Goal: Find contact information: Find contact information

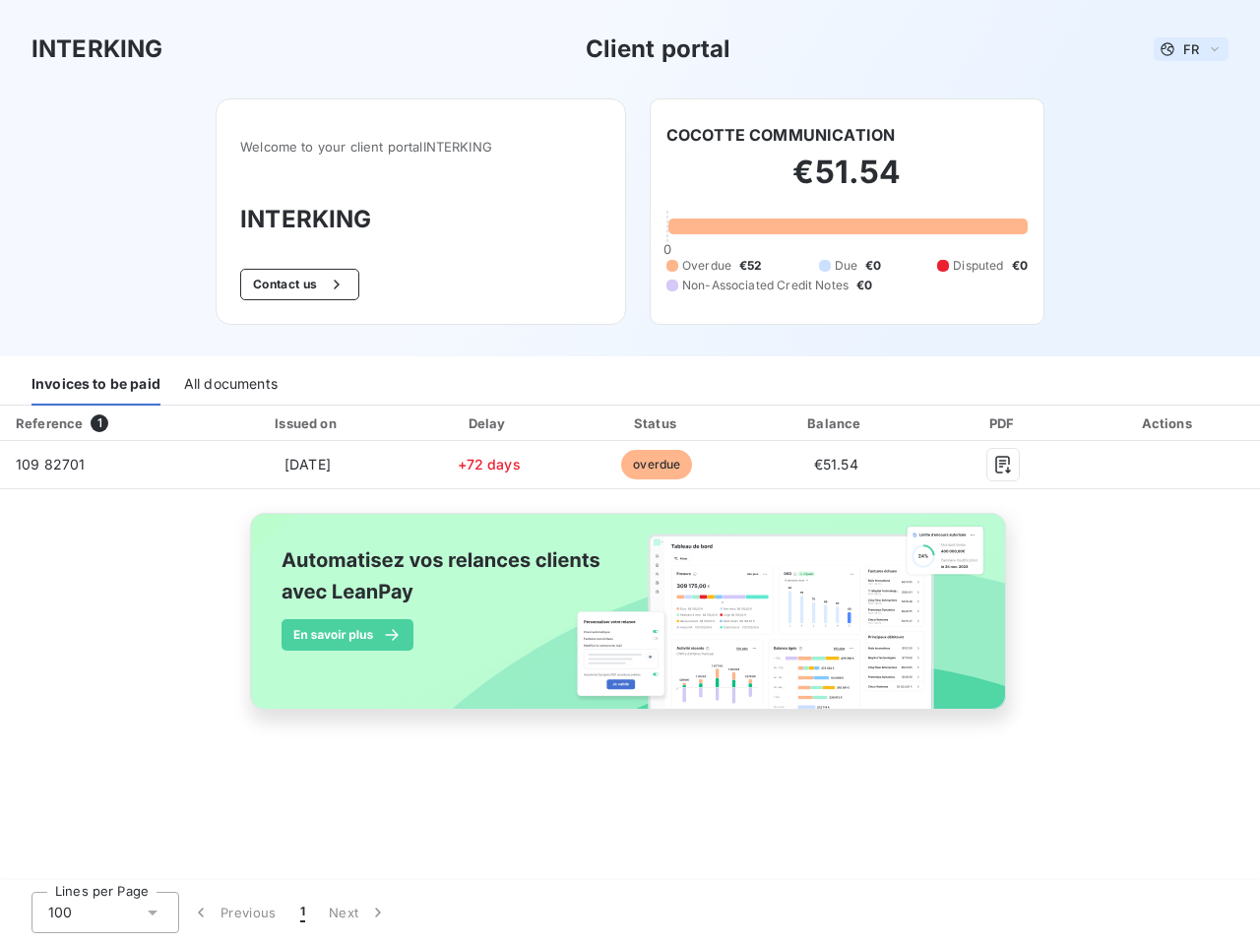
click at [1191, 49] on span "FR" at bounding box center [1191, 49] width 16 height 16
click at [297, 285] on button "Contact us" at bounding box center [299, 285] width 119 height 32
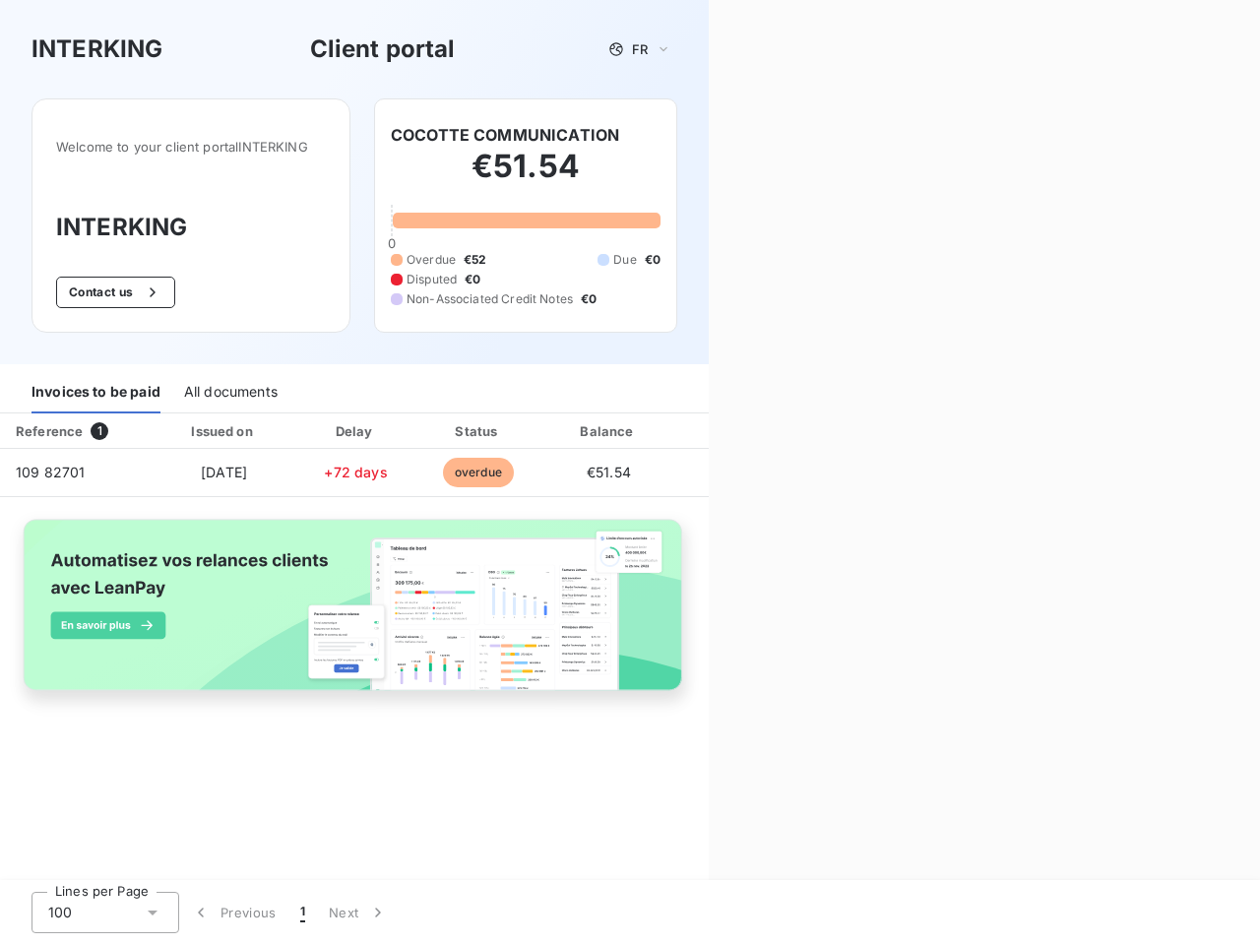
click at [781, 135] on div "Contact us Fill out the form below, and a member of our team will get back to y…" at bounding box center [984, 472] width 551 height 945
